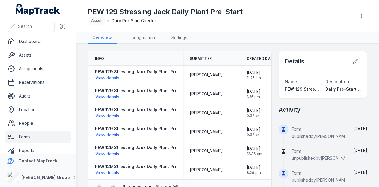
scroll to position [7, 0]
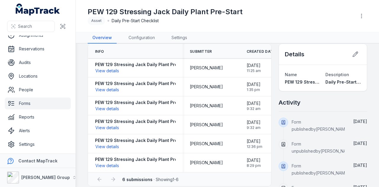
click at [36, 102] on link "Forms" at bounding box center [38, 103] width 66 height 12
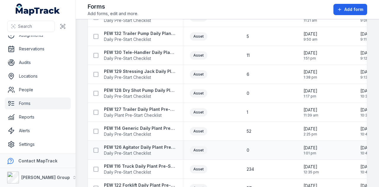
scroll to position [356, 0]
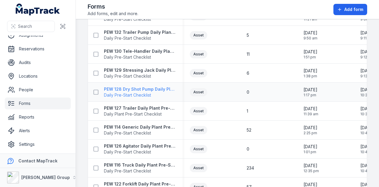
click at [140, 87] on strong "PEW 128 Dry Shot Pump Daily Plant Pre-Start" at bounding box center [140, 89] width 72 height 6
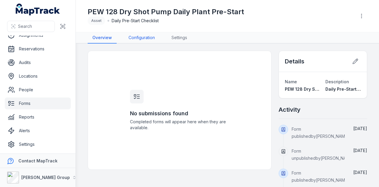
click at [144, 33] on link "Configuration" at bounding box center [142, 37] width 36 height 11
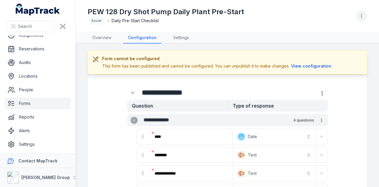
click at [360, 14] on icon "button" at bounding box center [362, 16] width 6 height 6
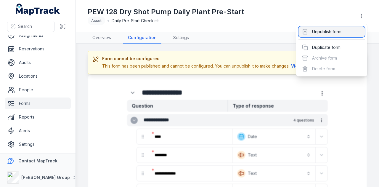
click at [342, 30] on div "Unpublish form" at bounding box center [332, 31] width 66 height 11
